Goal: Book appointment/travel/reservation

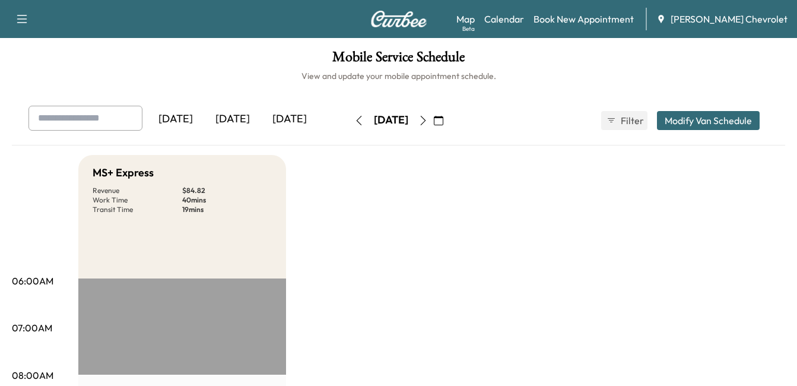
click at [388, 19] on img at bounding box center [398, 19] width 57 height 17
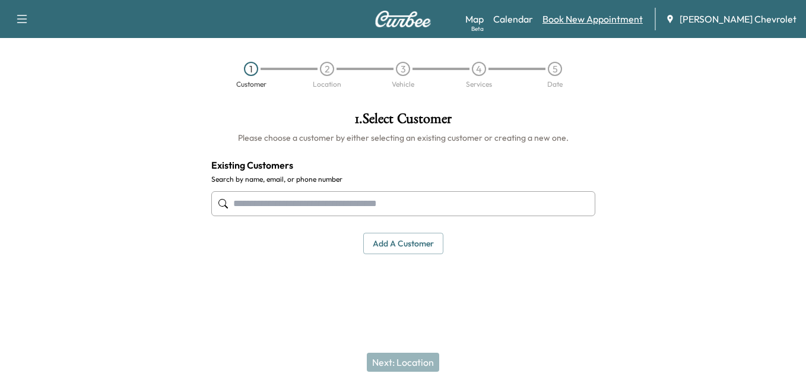
click at [590, 23] on link "Book New Appointment" at bounding box center [593, 19] width 100 height 14
click at [610, 18] on link "Book New Appointment" at bounding box center [593, 19] width 100 height 14
click at [23, 16] on icon "button" at bounding box center [22, 19] width 14 height 14
click at [113, 83] on div "1 Customer 2 Location 3 Vehicle 4 Services 5 Date" at bounding box center [403, 74] width 806 height 55
